Goal: Transaction & Acquisition: Obtain resource

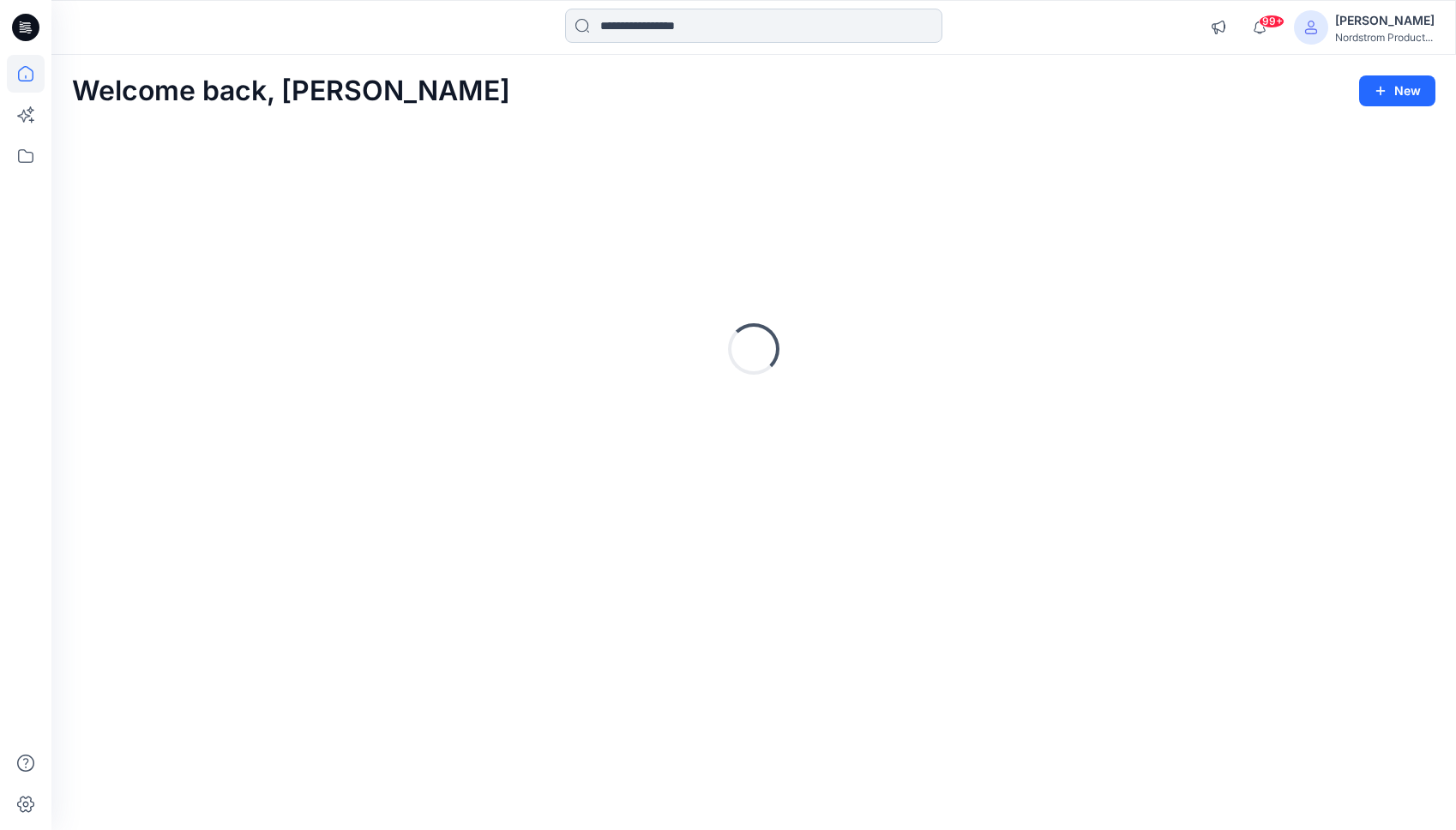
click at [844, 33] on input at bounding box center [753, 26] width 377 height 34
paste input "**********"
type input "**********"
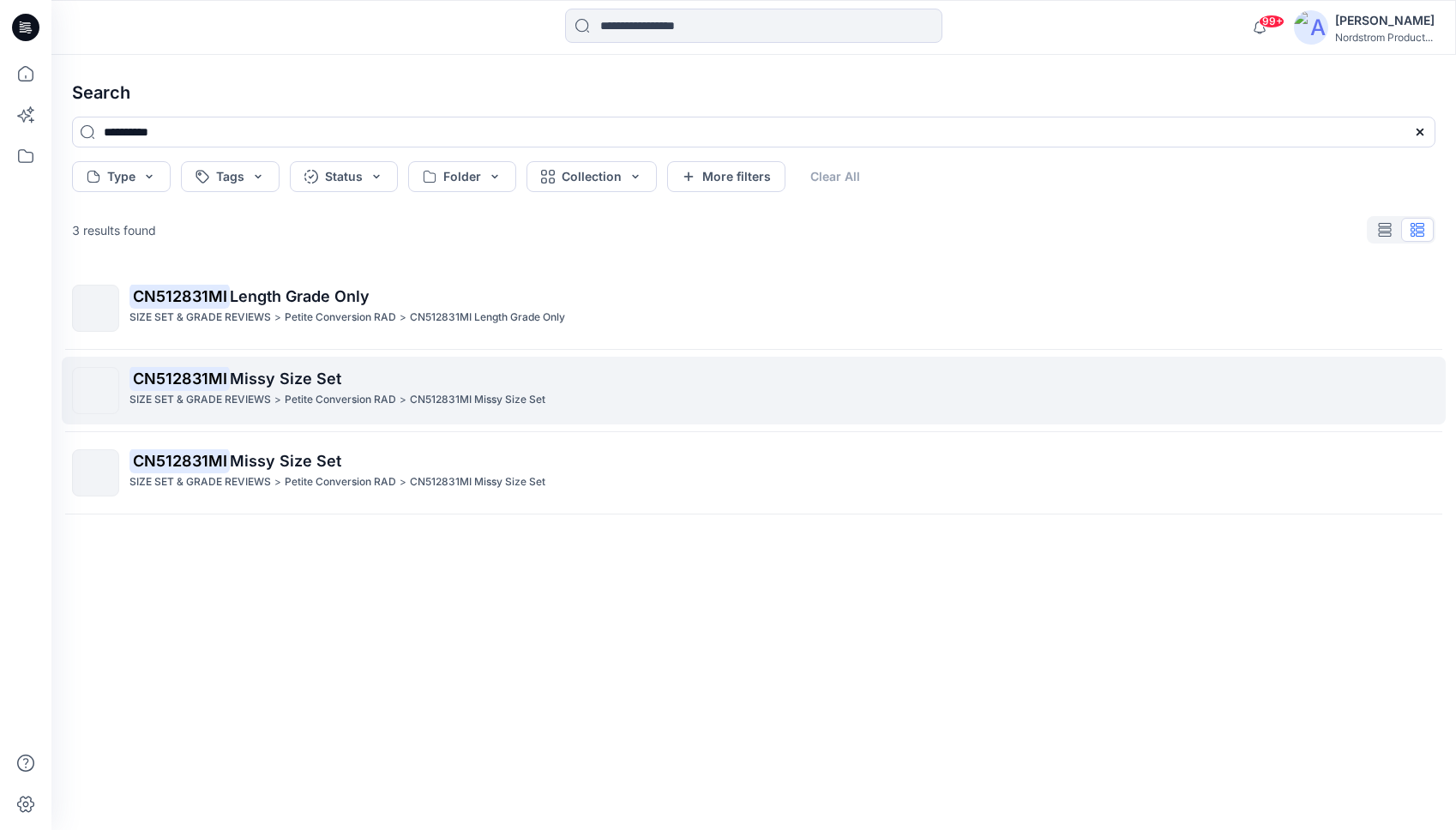
click at [394, 378] on p "CN512831MI Missy Size Set" at bounding box center [782, 379] width 1306 height 24
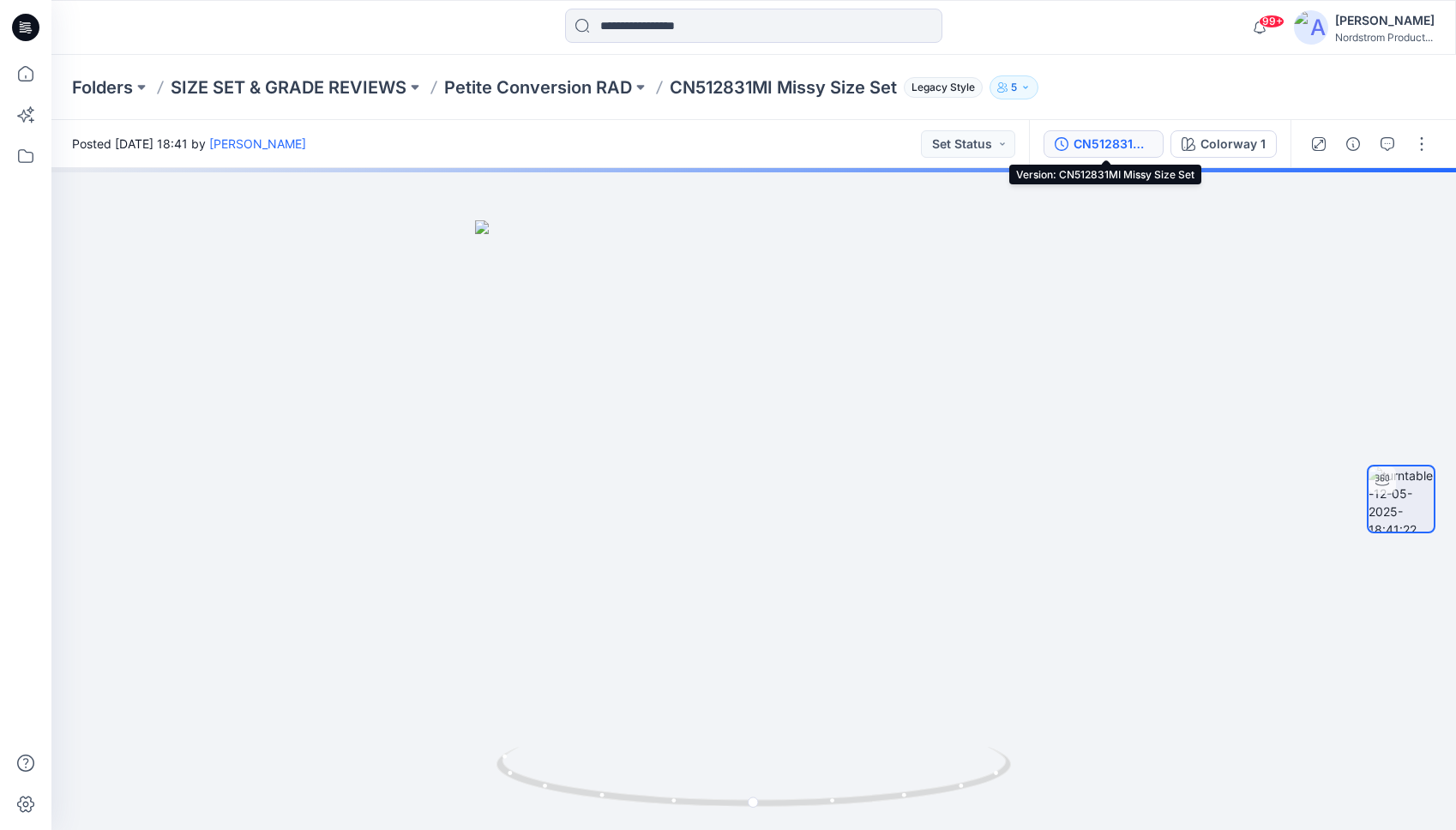
click at [1111, 151] on div "CN512831MI Missy Size Set" at bounding box center [1113, 144] width 79 height 19
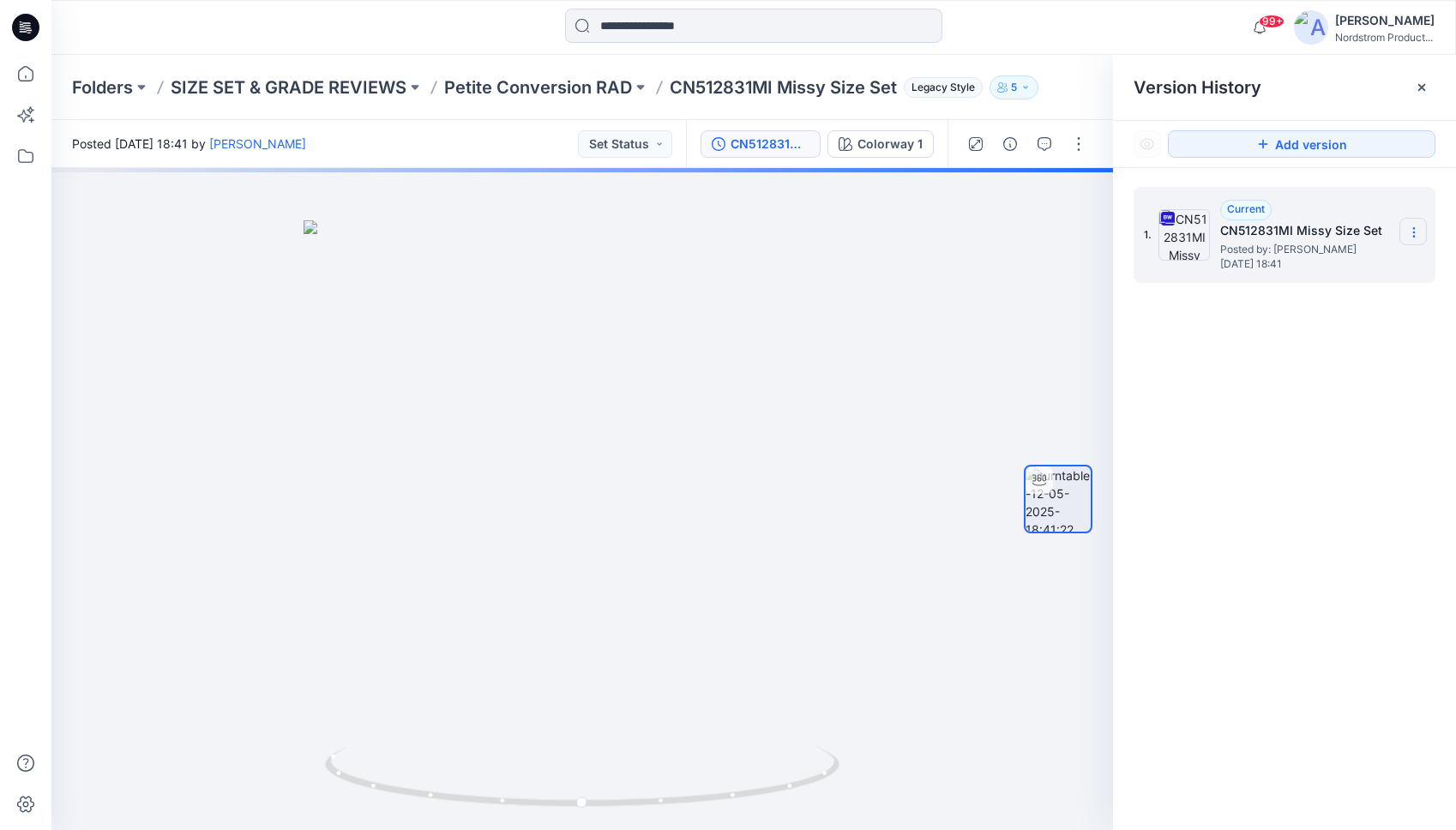
click at [1423, 236] on section at bounding box center [1412, 231] width 27 height 27
click at [1248, 261] on div "Download Source BW File" at bounding box center [1323, 266] width 199 height 34
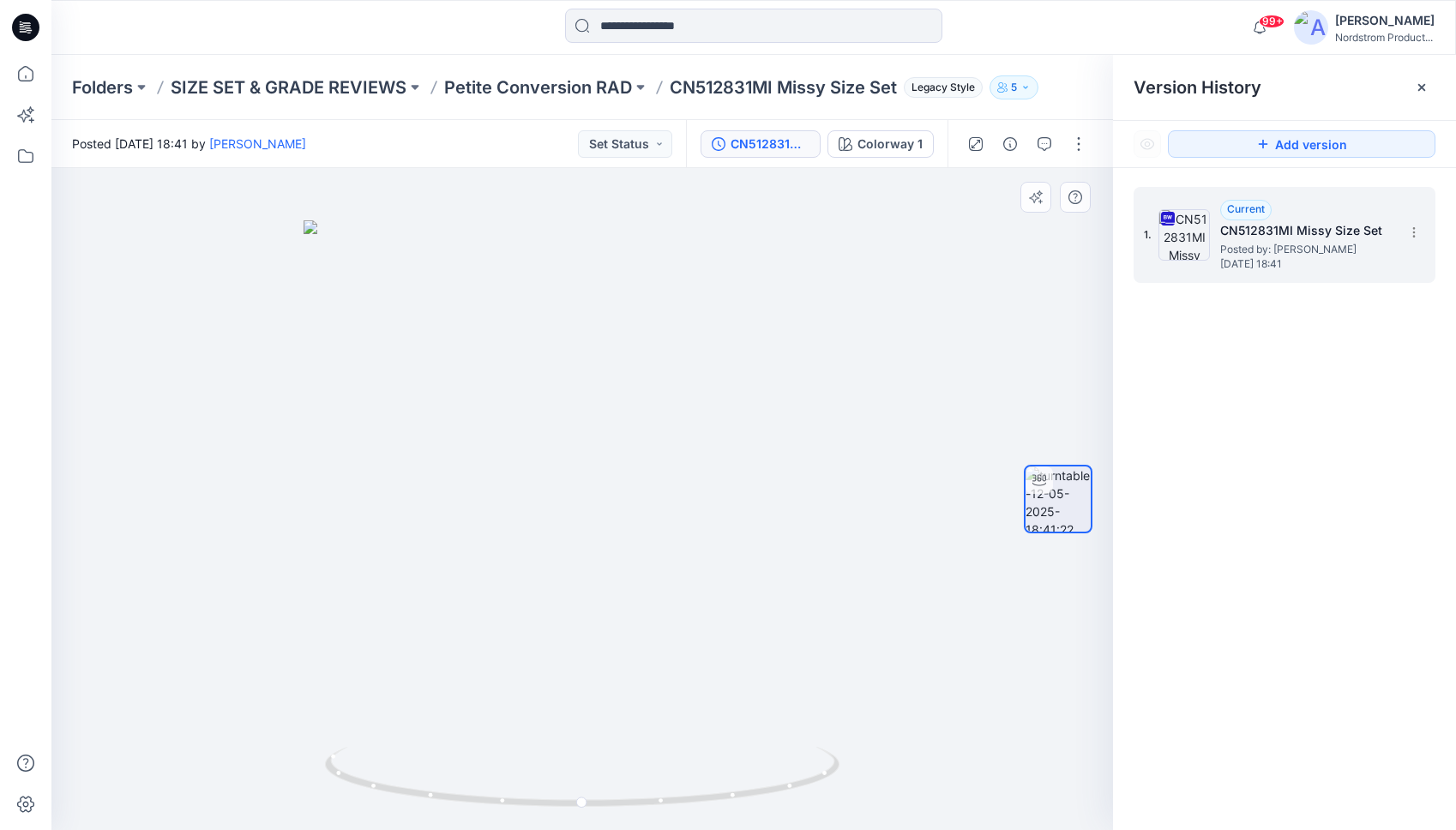
drag, startPoint x: 659, startPoint y: 381, endPoint x: 448, endPoint y: 376, distance: 211.1
click at [445, 377] on img at bounding box center [582, 525] width 557 height 609
drag, startPoint x: 645, startPoint y: 379, endPoint x: 474, endPoint y: 370, distance: 171.2
click at [474, 370] on img at bounding box center [582, 525] width 557 height 609
